Goal: Transaction & Acquisition: Download file/media

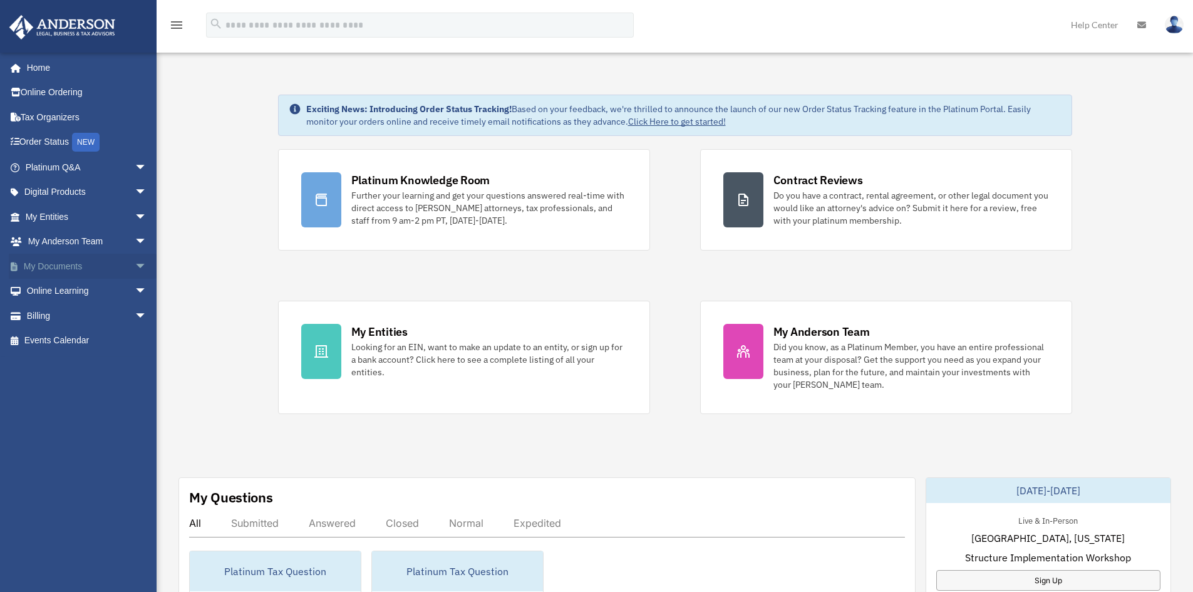
click at [78, 262] on link "My Documents arrow_drop_down" at bounding box center [87, 266] width 157 height 25
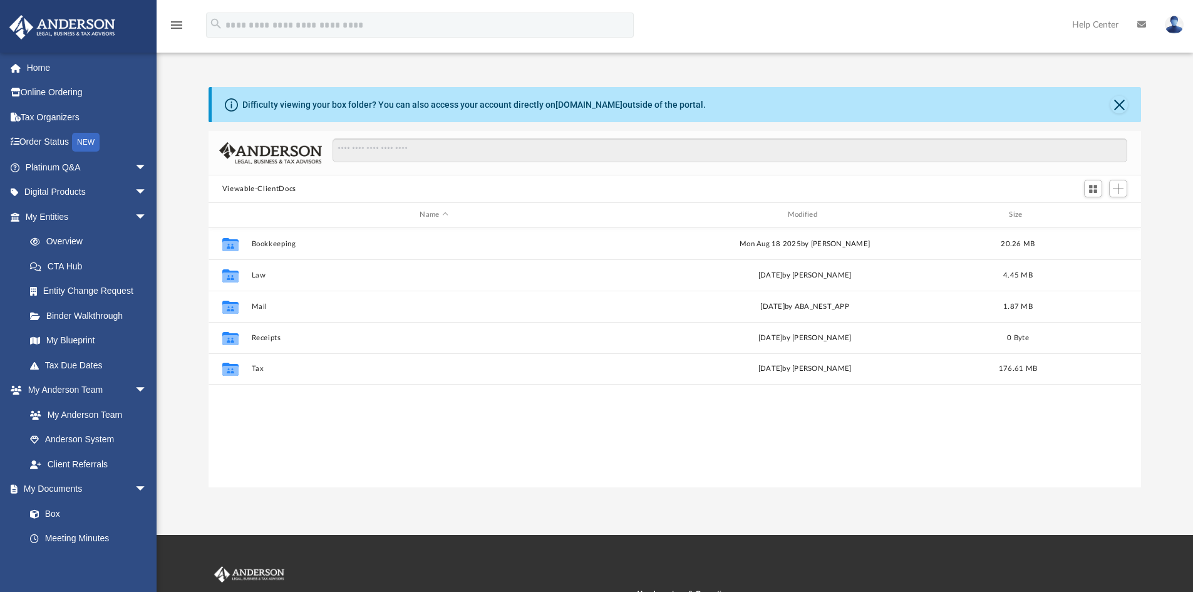
scroll to position [276, 923]
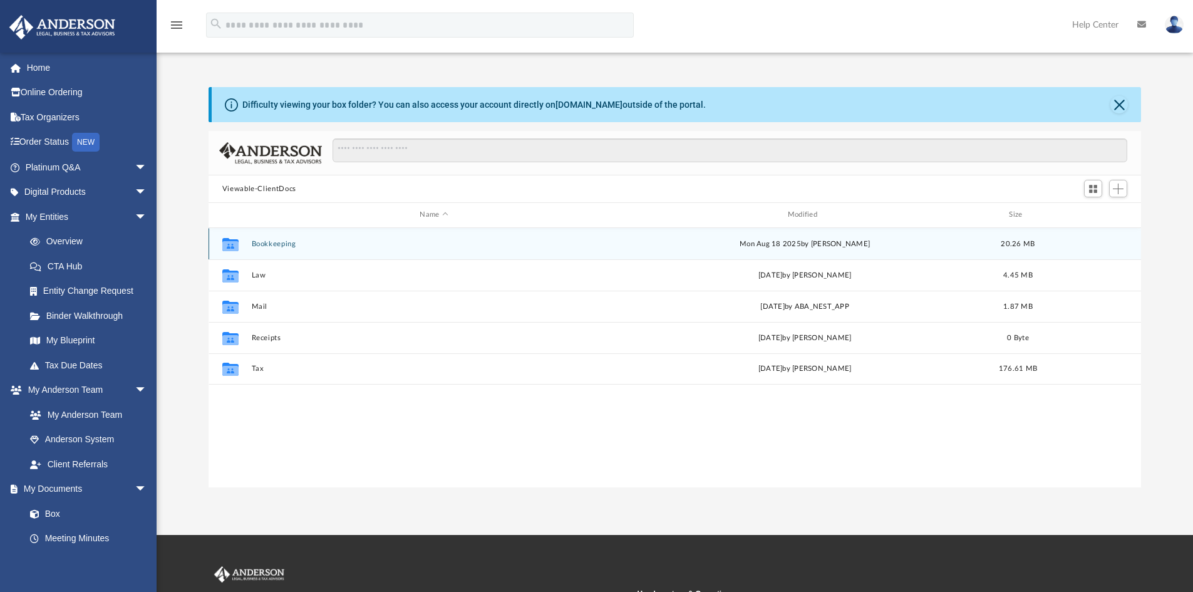
click at [282, 240] on button "Bookkeeping" at bounding box center [433, 244] width 365 height 8
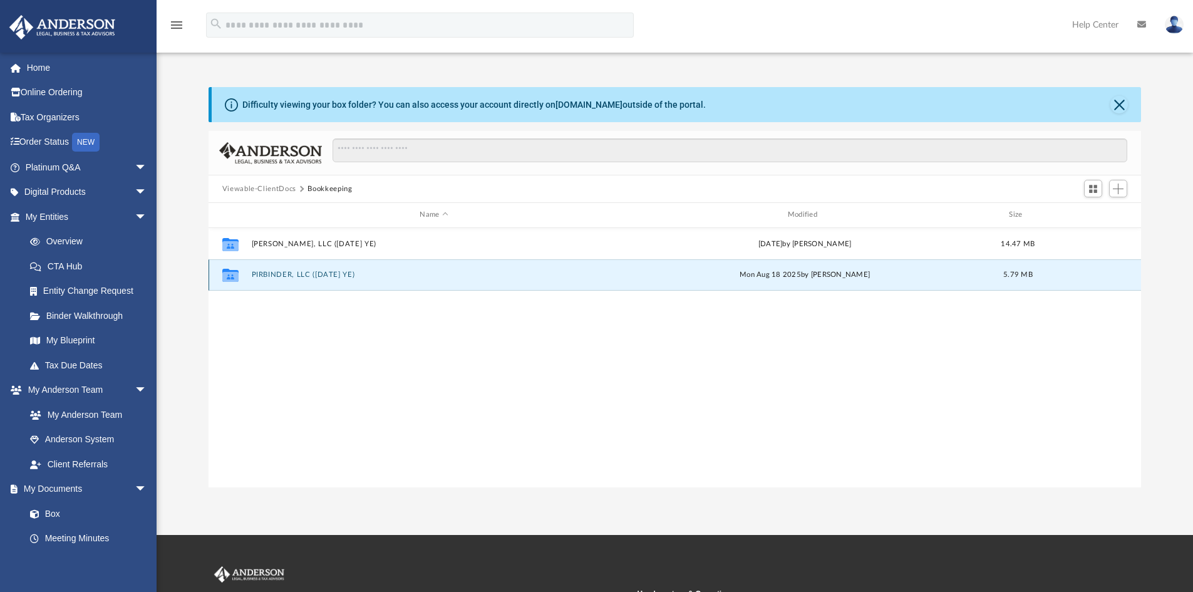
click at [277, 274] on button "PIRBINDER, LLC ([DATE] YE)" at bounding box center [433, 275] width 365 height 8
click at [274, 273] on button "Uploads by [PERSON_NAME]" at bounding box center [433, 275] width 365 height 8
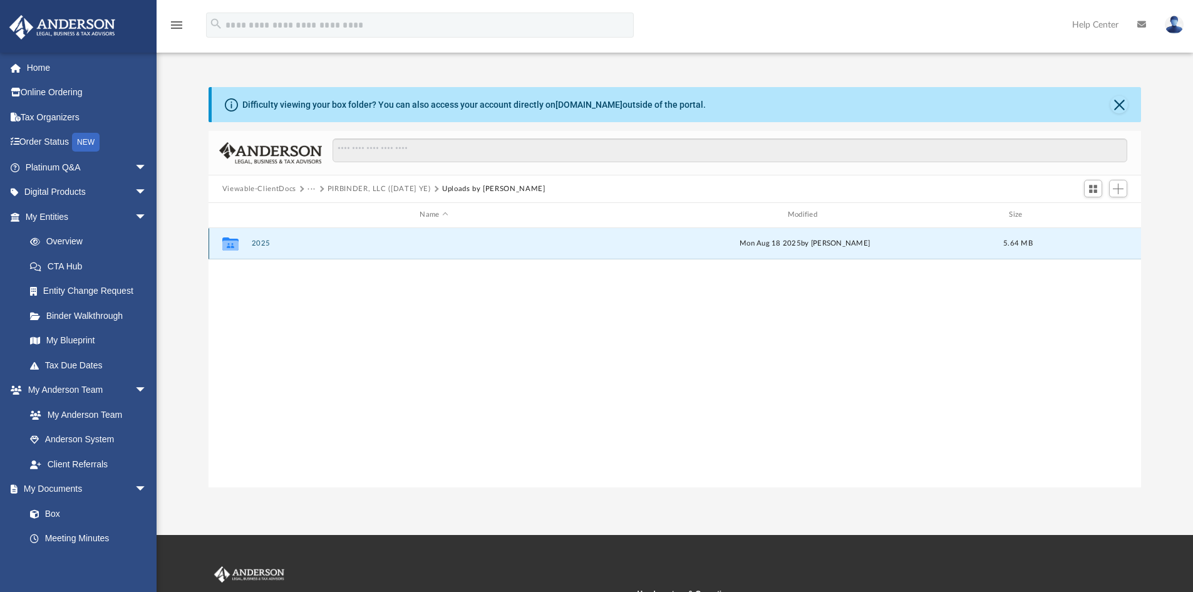
click at [265, 241] on button "2025" at bounding box center [433, 243] width 365 height 8
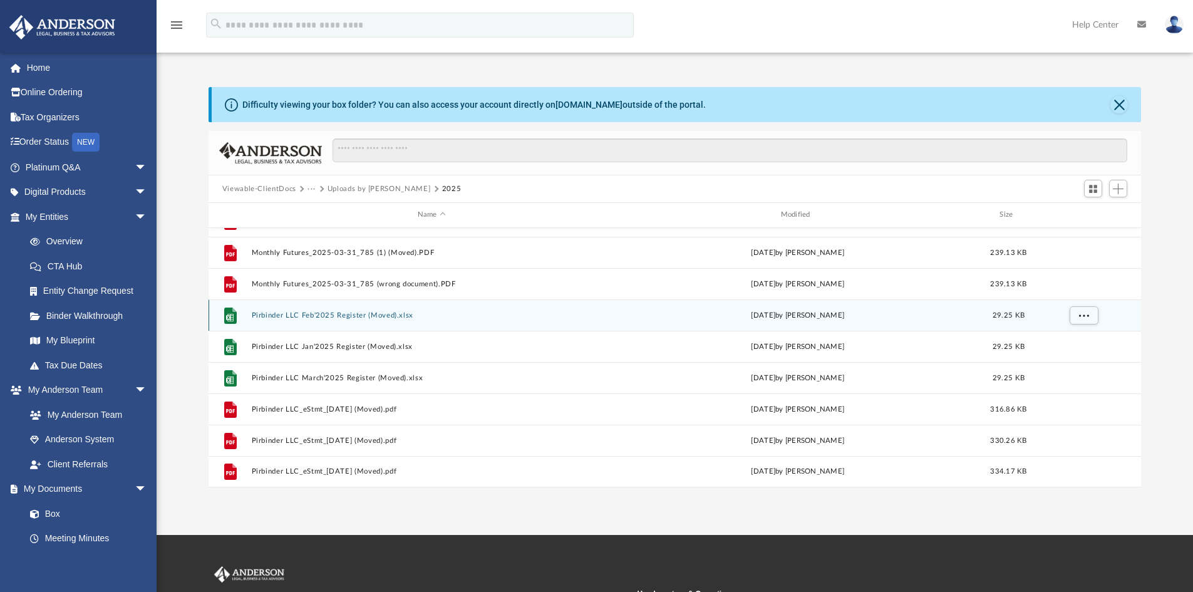
scroll to position [0, 0]
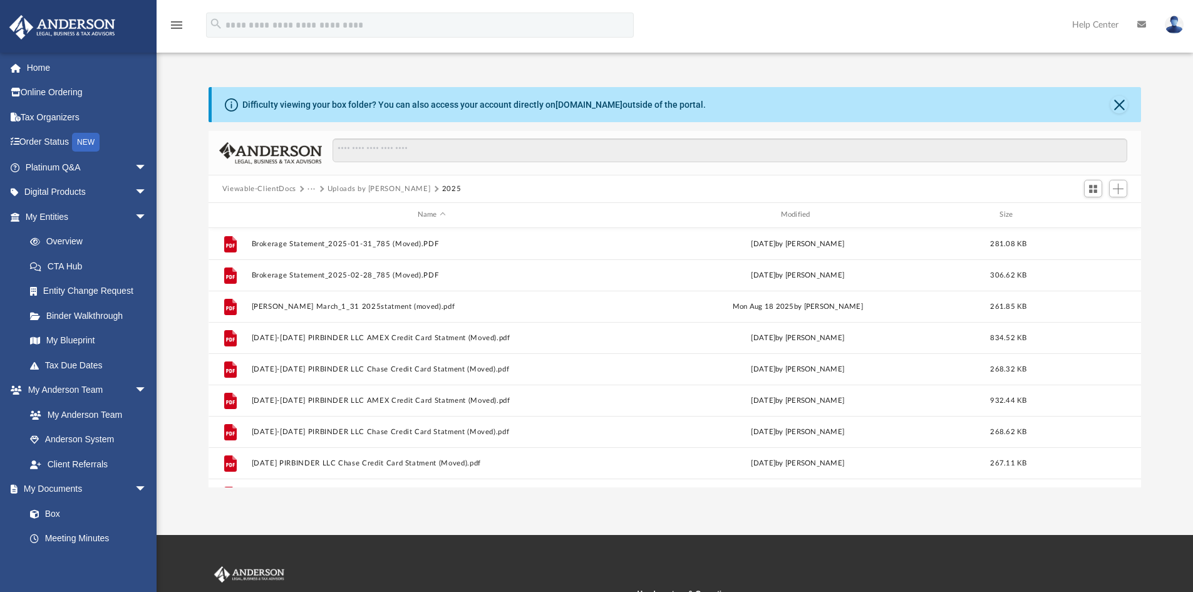
click at [442, 190] on button "2025" at bounding box center [451, 189] width 19 height 11
click at [355, 189] on button "Uploads by [PERSON_NAME]" at bounding box center [379, 189] width 103 height 11
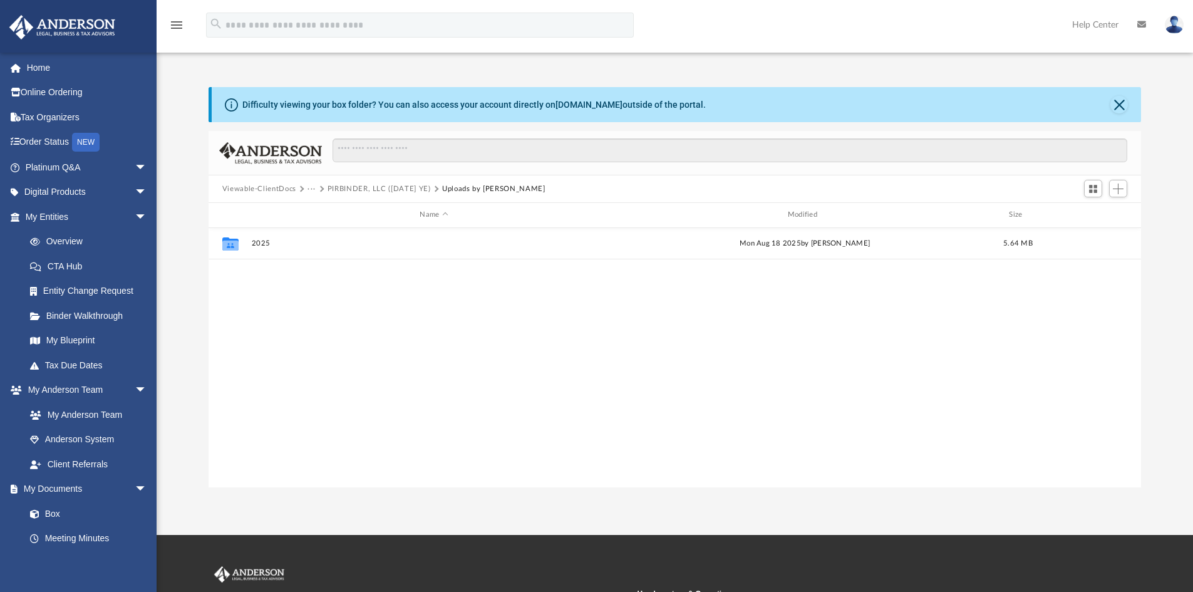
click at [399, 189] on button "PIRBINDER, LLC ([DATE] YE)" at bounding box center [379, 189] width 103 height 11
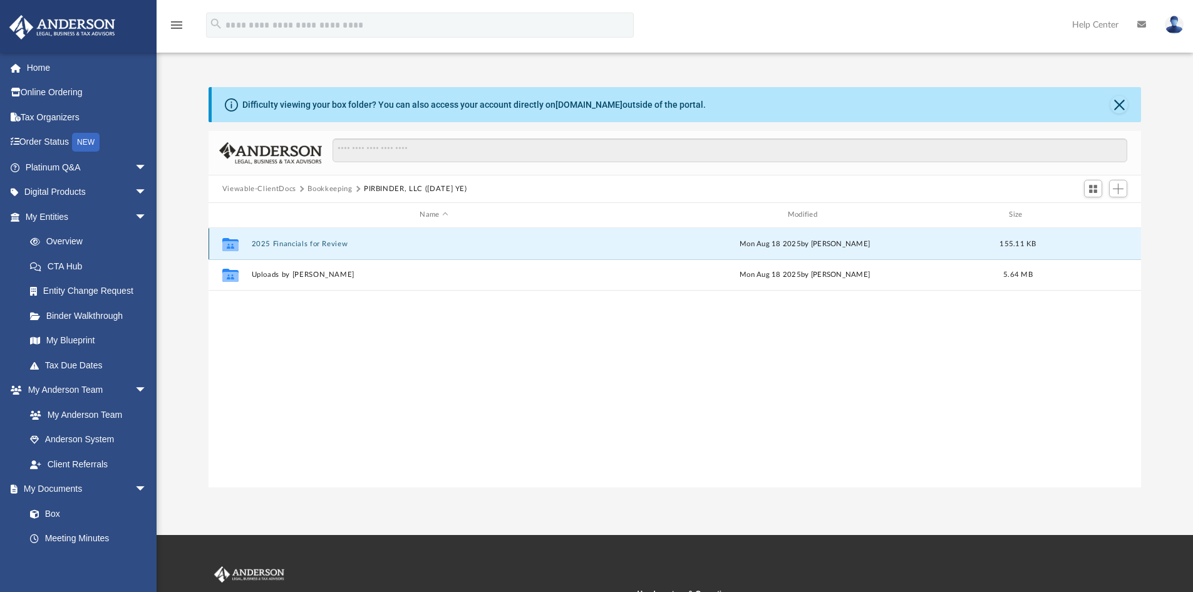
click at [265, 246] on button "2025 Financials for Review" at bounding box center [433, 244] width 365 height 8
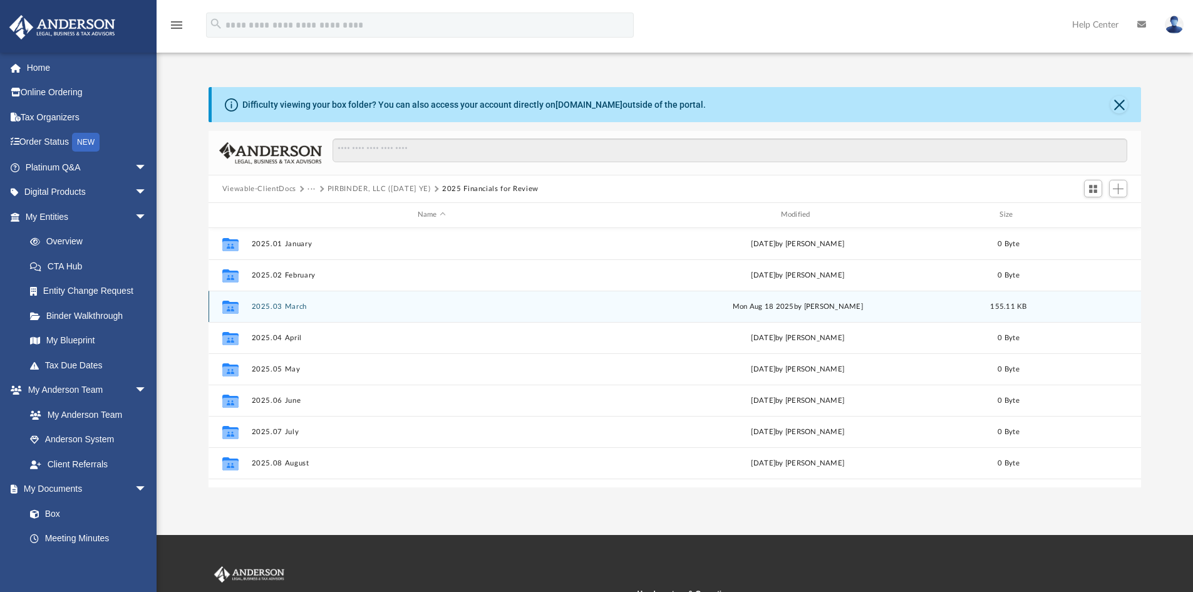
click at [262, 310] on button "2025.03 March" at bounding box center [431, 307] width 361 height 8
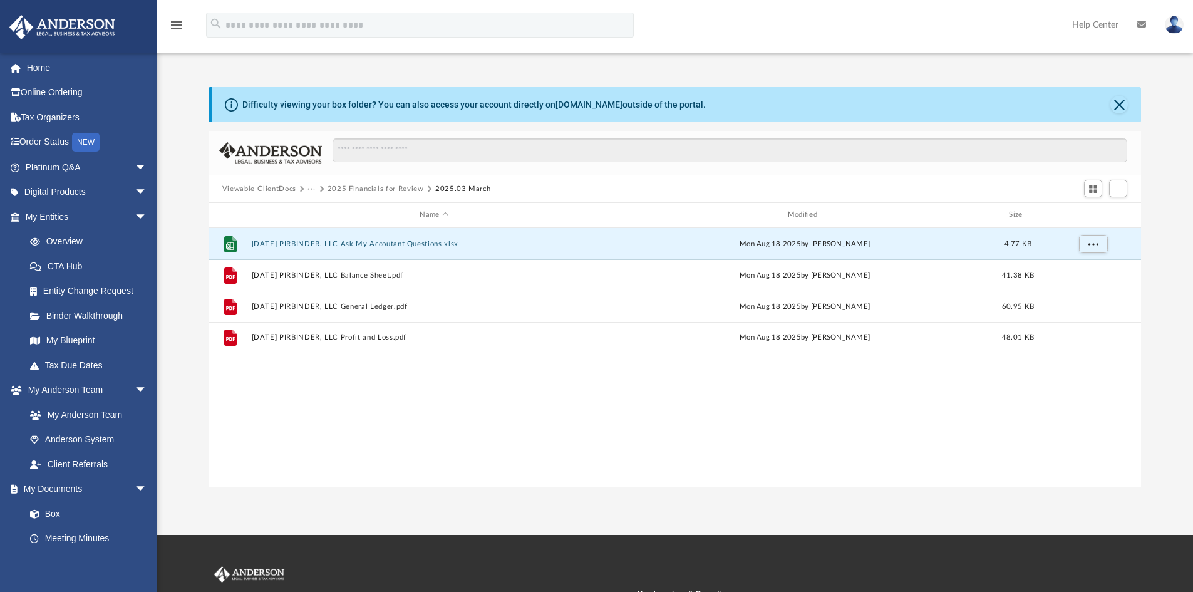
click at [372, 245] on button "[DATE] PIRBINDER, LLC Ask My Accoutant Questions.xlsx" at bounding box center [433, 244] width 365 height 8
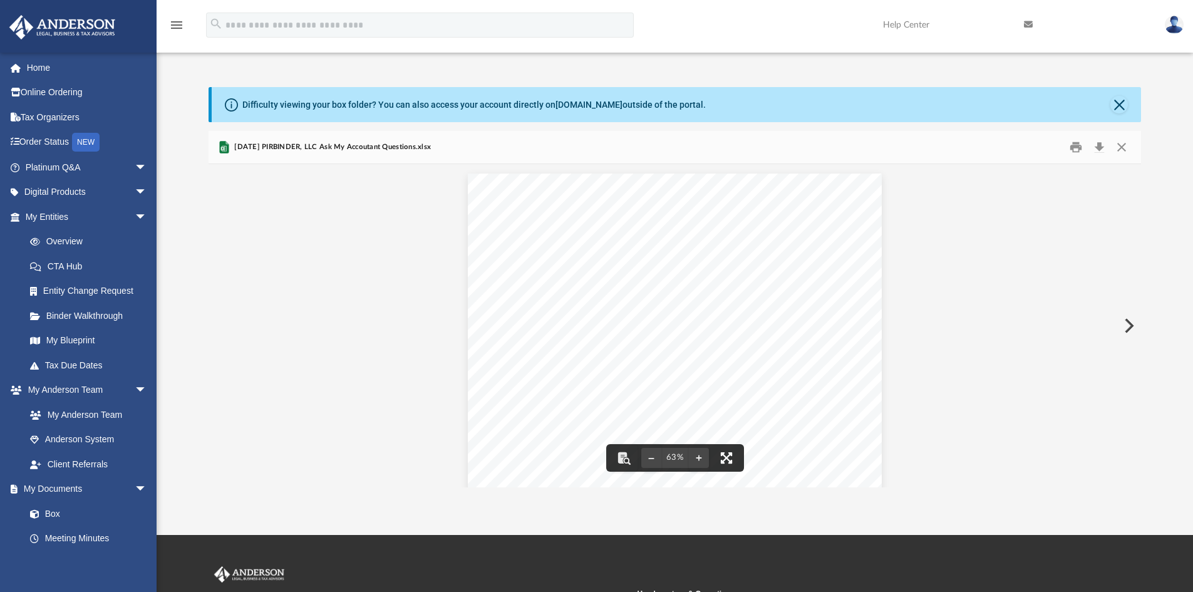
click at [724, 458] on button "File preview" at bounding box center [727, 458] width 28 height 28
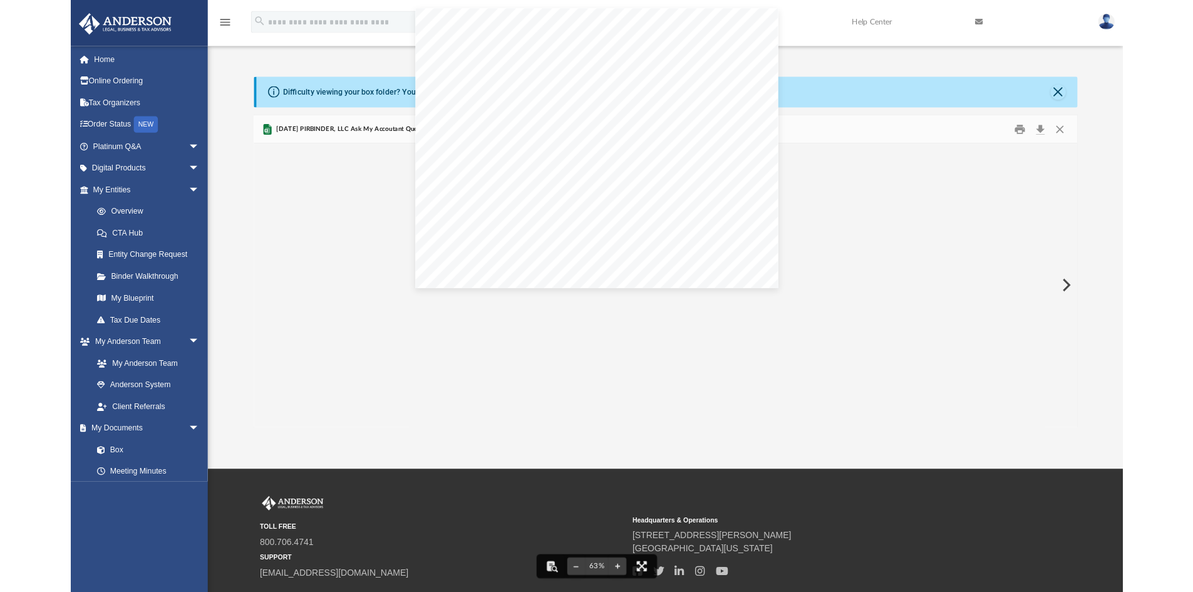
scroll to position [276, 923]
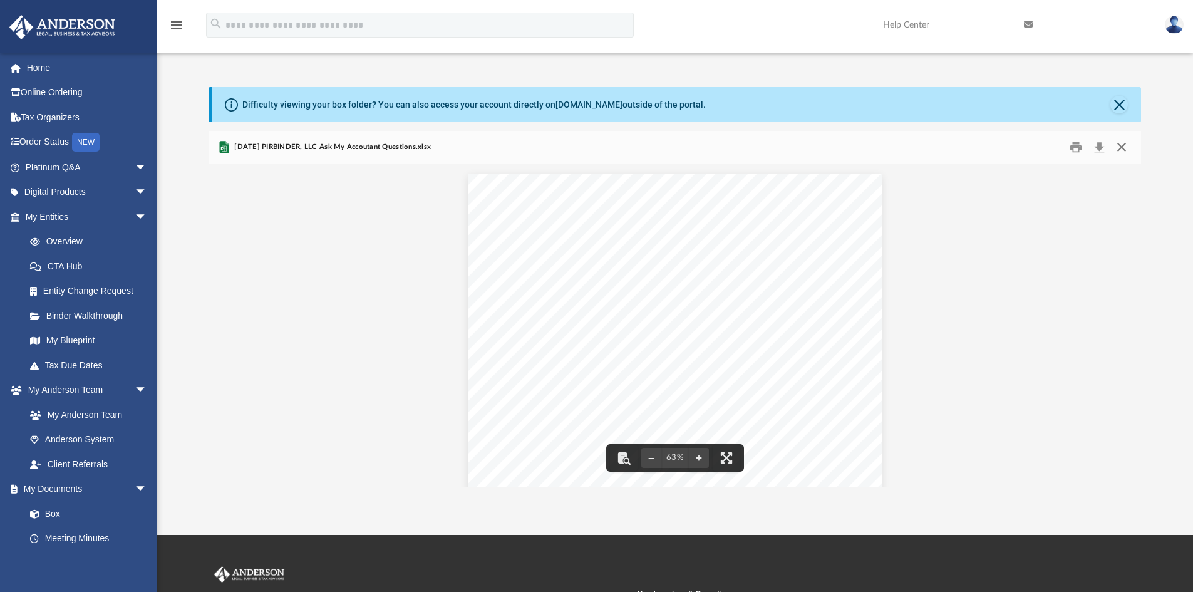
click at [1123, 150] on button "Close" at bounding box center [1121, 147] width 23 height 19
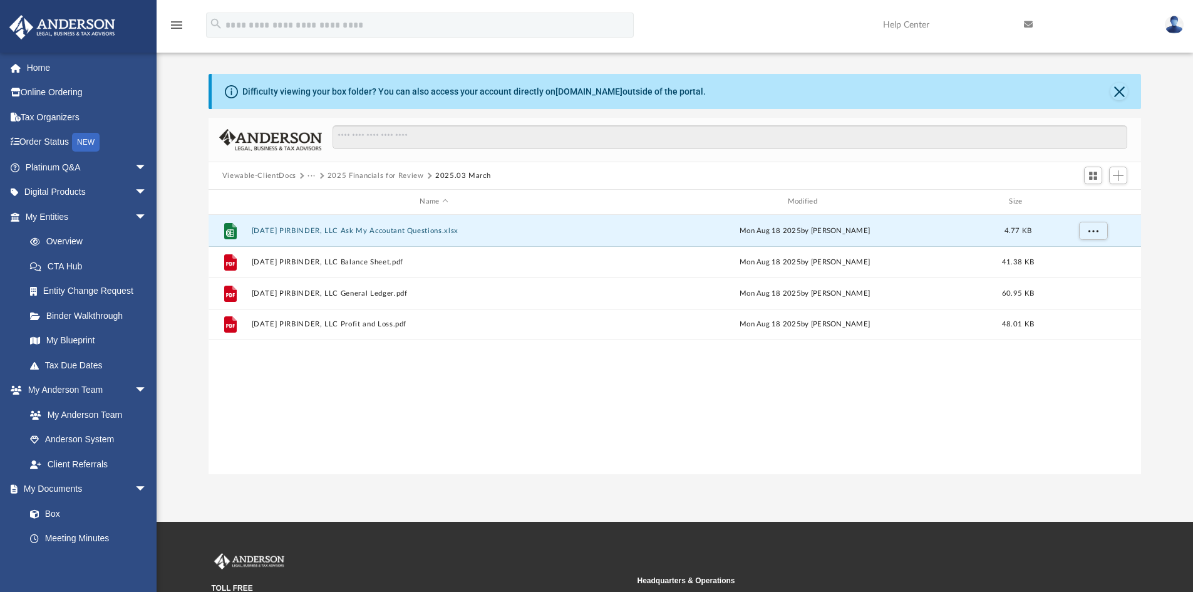
scroll to position [0, 0]
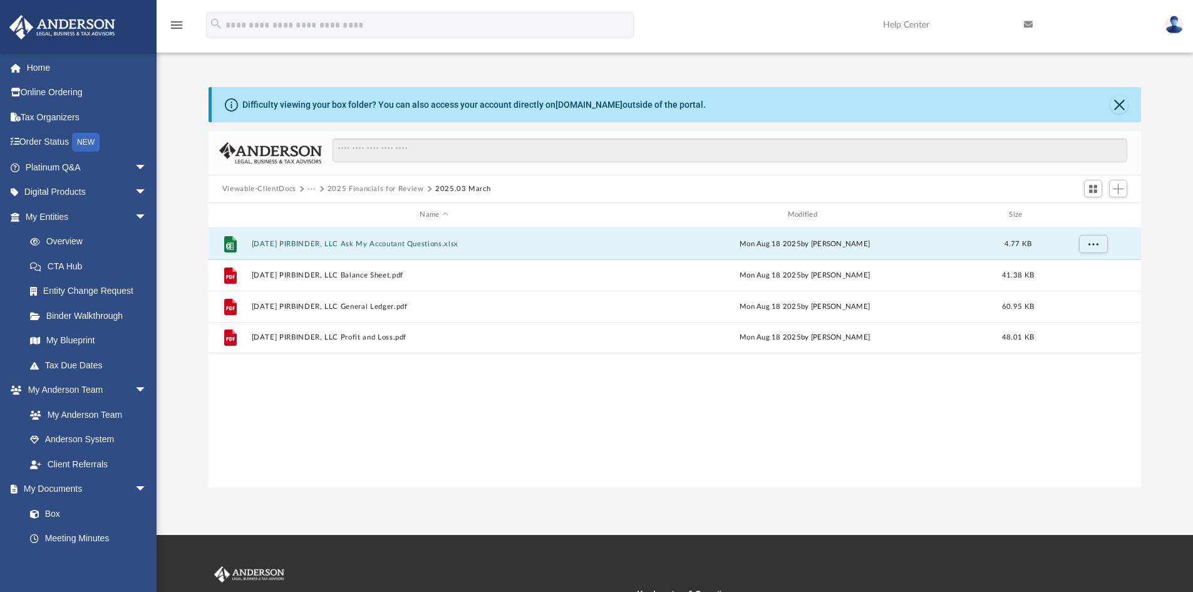
click at [388, 190] on button "2025 Financials for Review" at bounding box center [376, 189] width 96 height 11
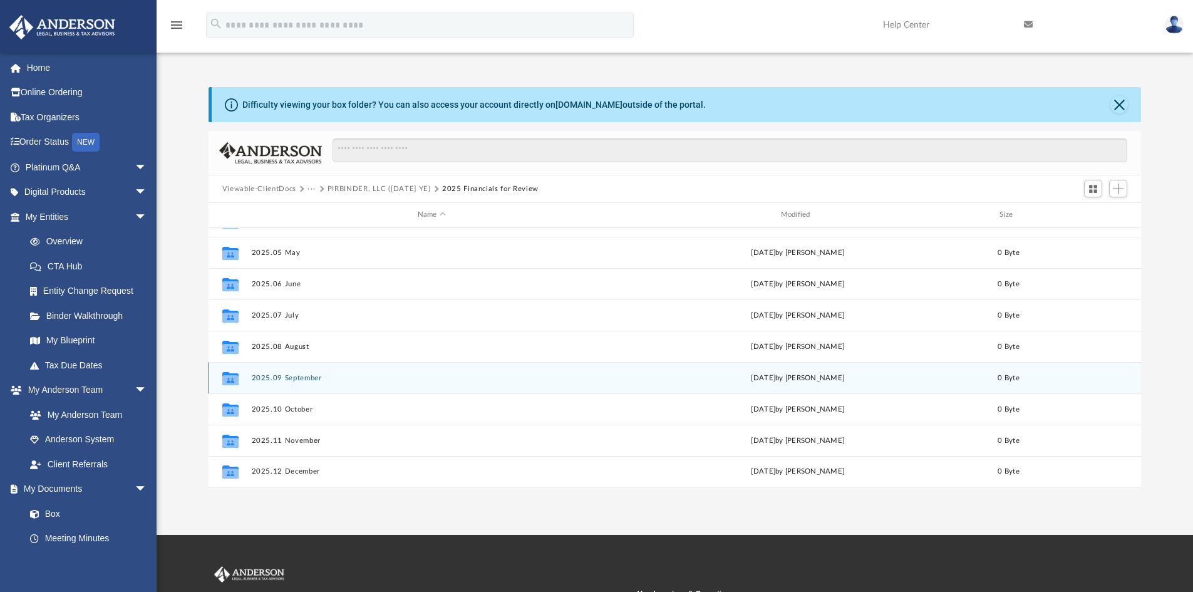
scroll to position [57, 0]
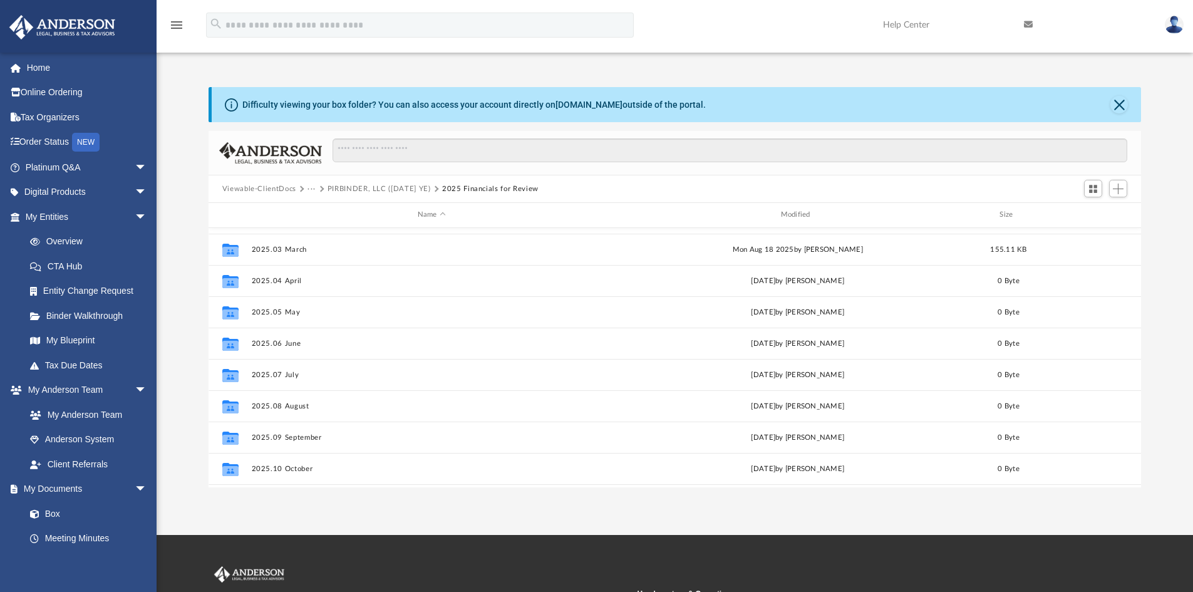
click at [408, 189] on button "PIRBINDER, LLC ([DATE] YE)" at bounding box center [379, 189] width 103 height 11
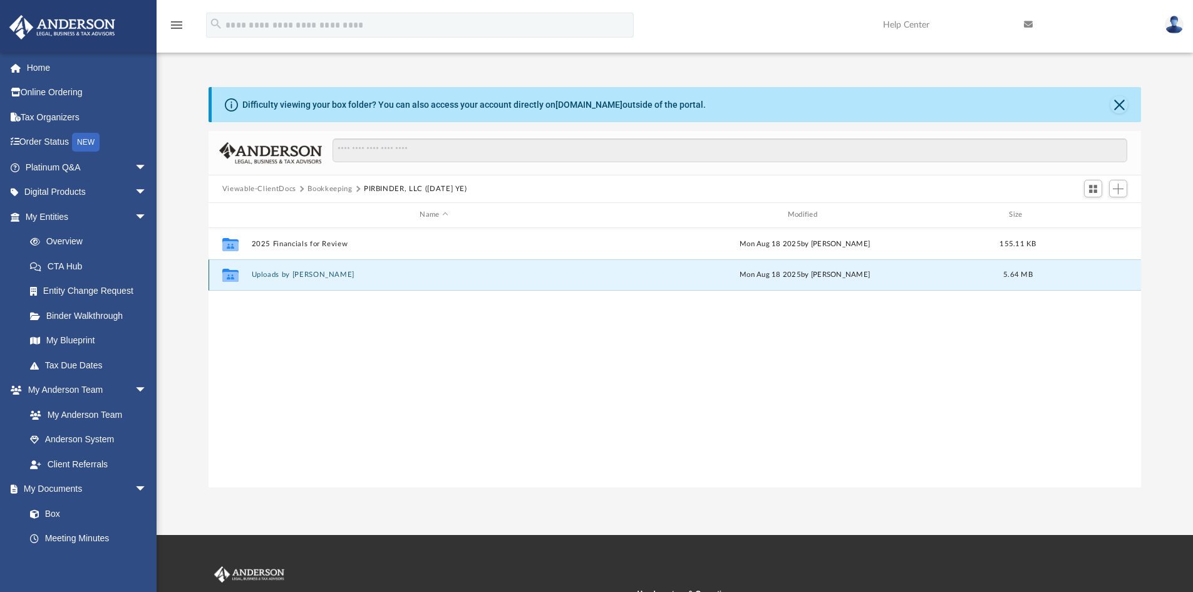
click at [292, 276] on button "Uploads by [PERSON_NAME]" at bounding box center [433, 275] width 365 height 8
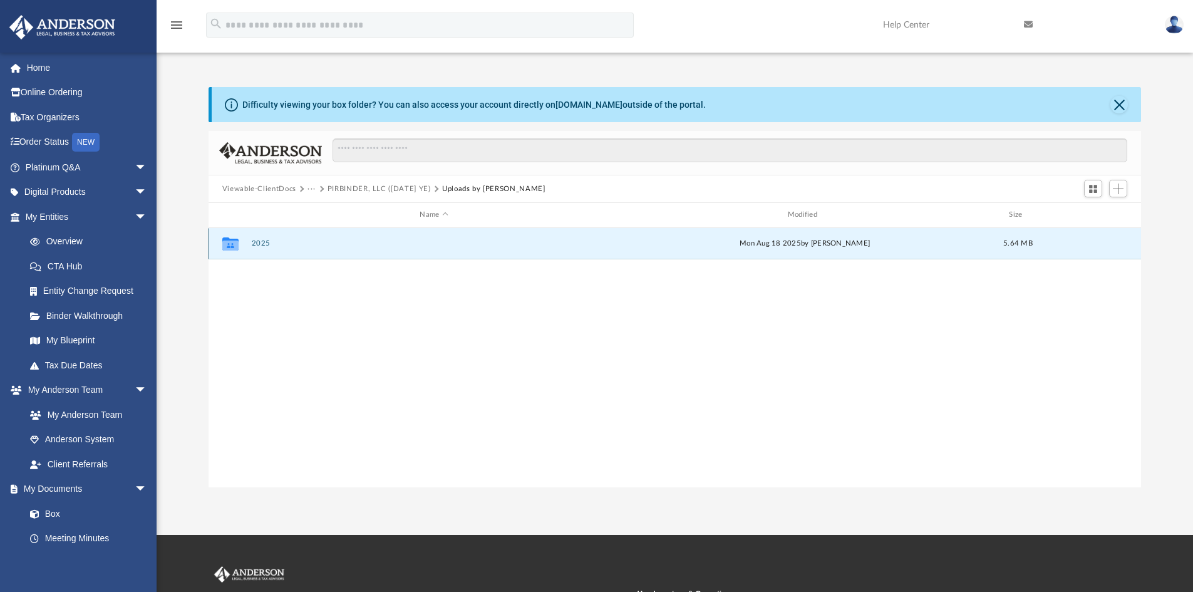
click at [259, 245] on button "2025" at bounding box center [433, 243] width 365 height 8
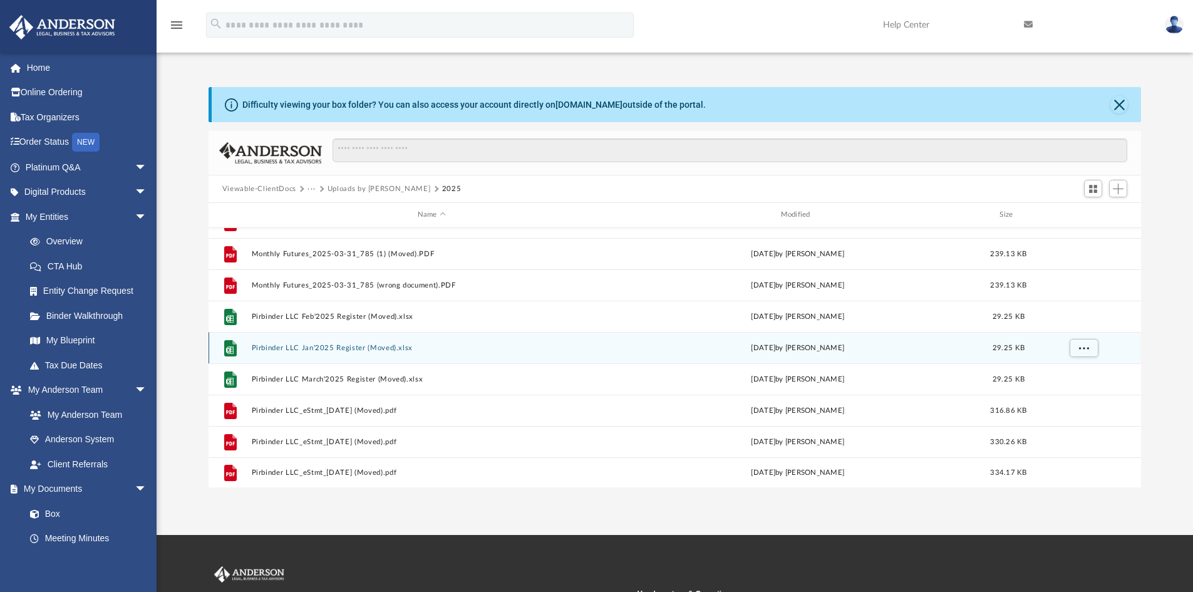
scroll to position [273, 0]
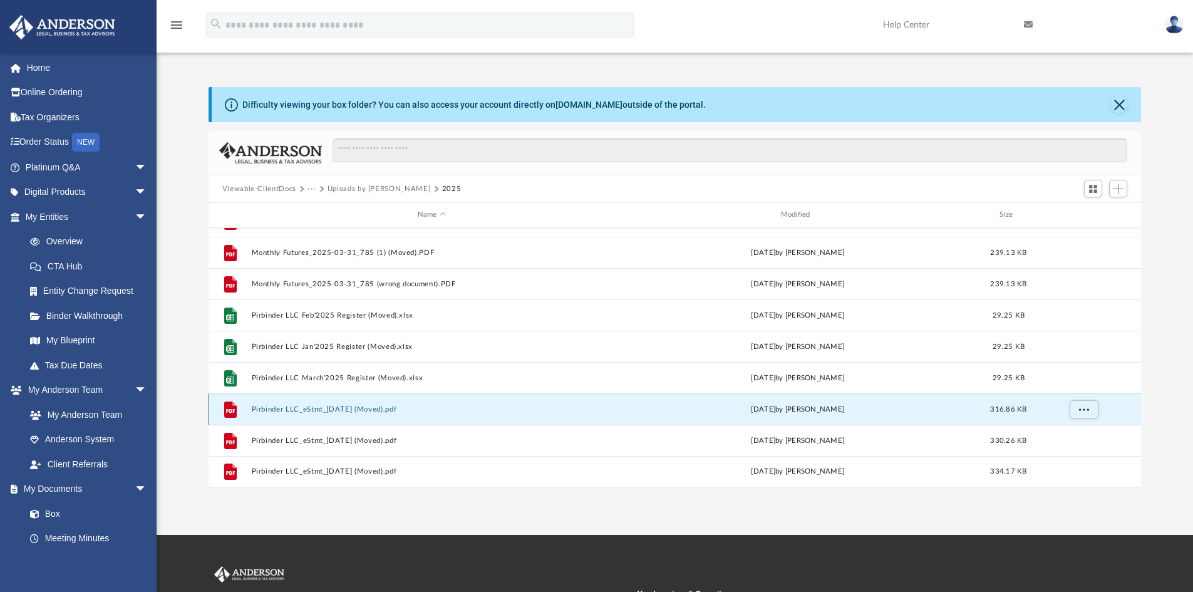
click at [334, 412] on button "Pirbinder LLC_eStmt_[DATE] (Moved).pdf" at bounding box center [431, 409] width 361 height 8
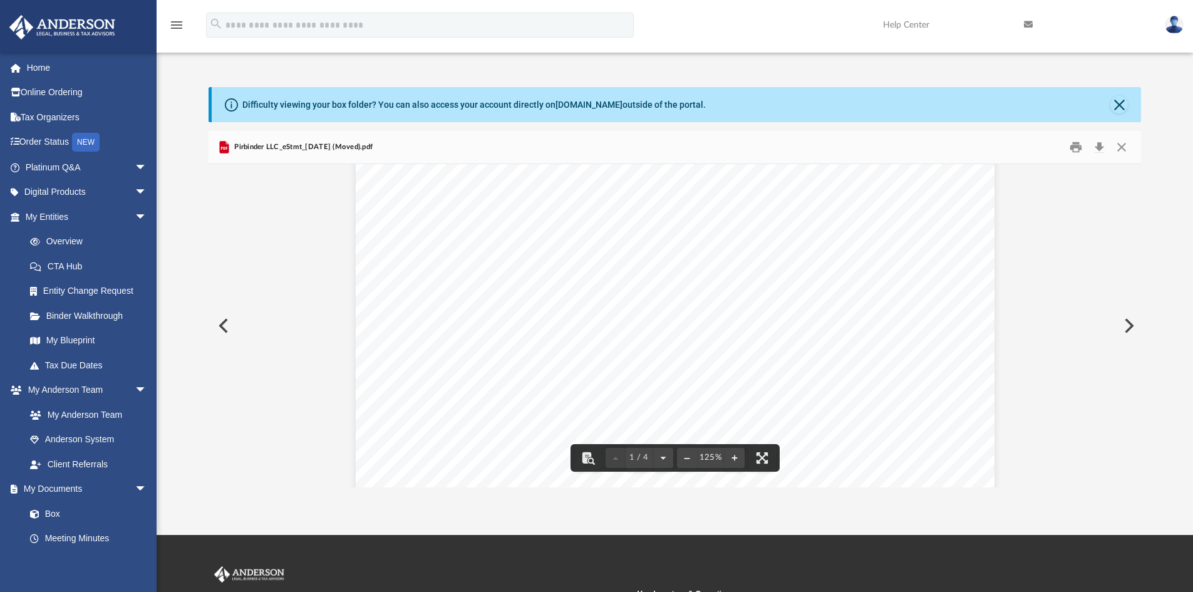
scroll to position [0, 0]
click at [1121, 148] on button "Close" at bounding box center [1121, 147] width 23 height 19
